Goal: Find specific page/section: Find specific page/section

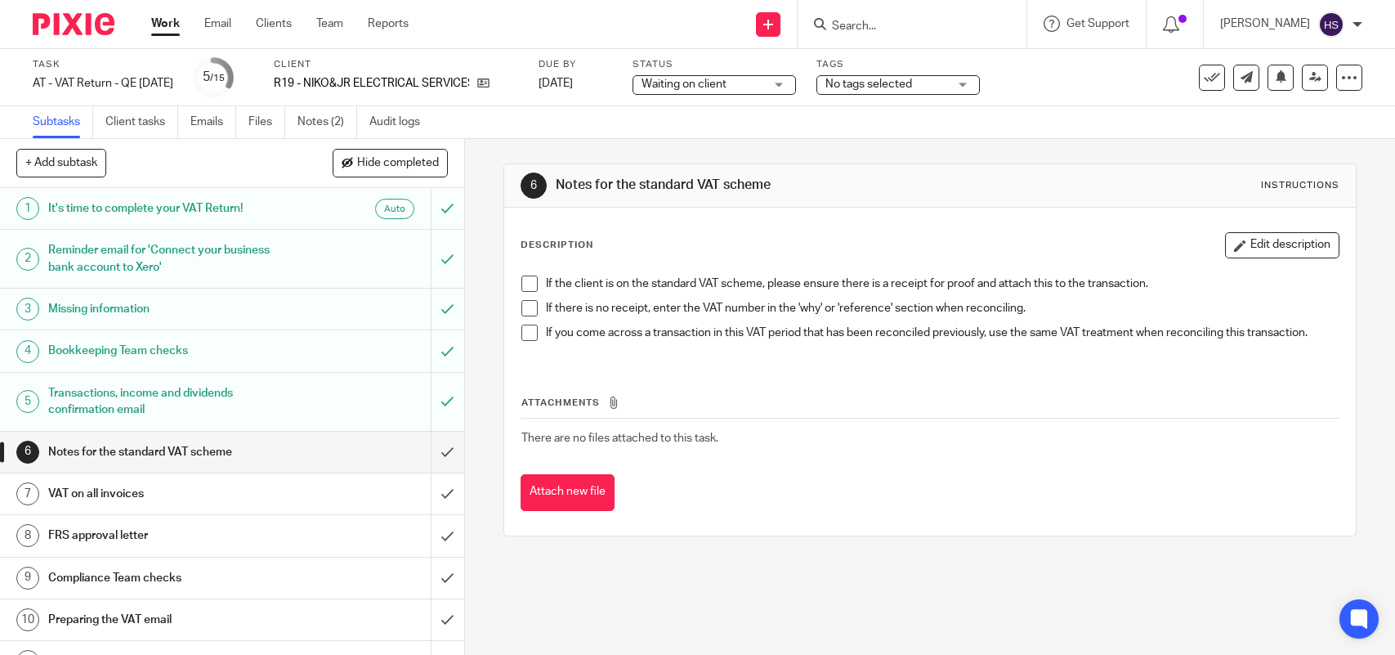
click at [329, 113] on link "Notes (2)" at bounding box center [328, 122] width 60 height 32
